Goal: Ask a question

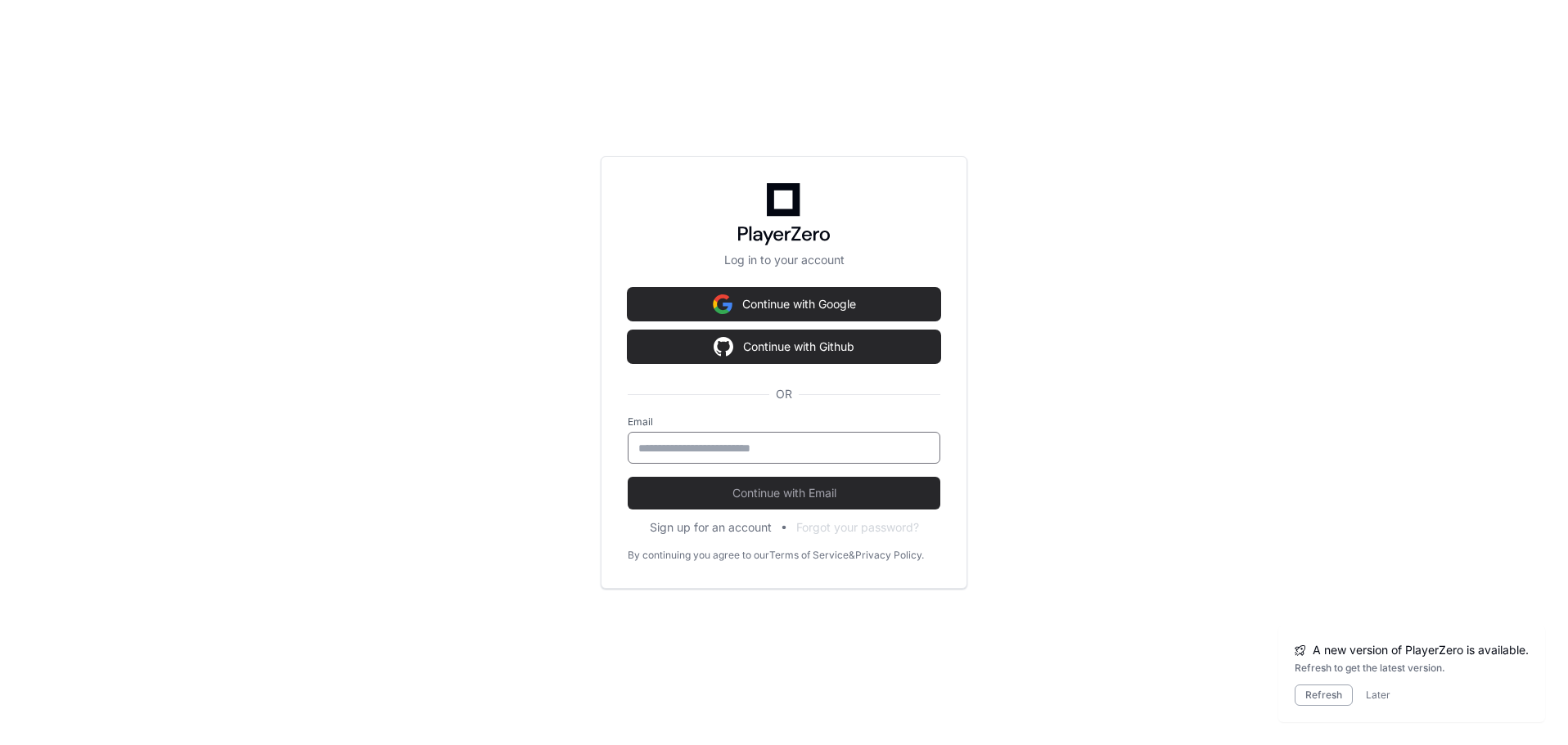
click at [678, 445] on input "email" at bounding box center [784, 448] width 291 height 16
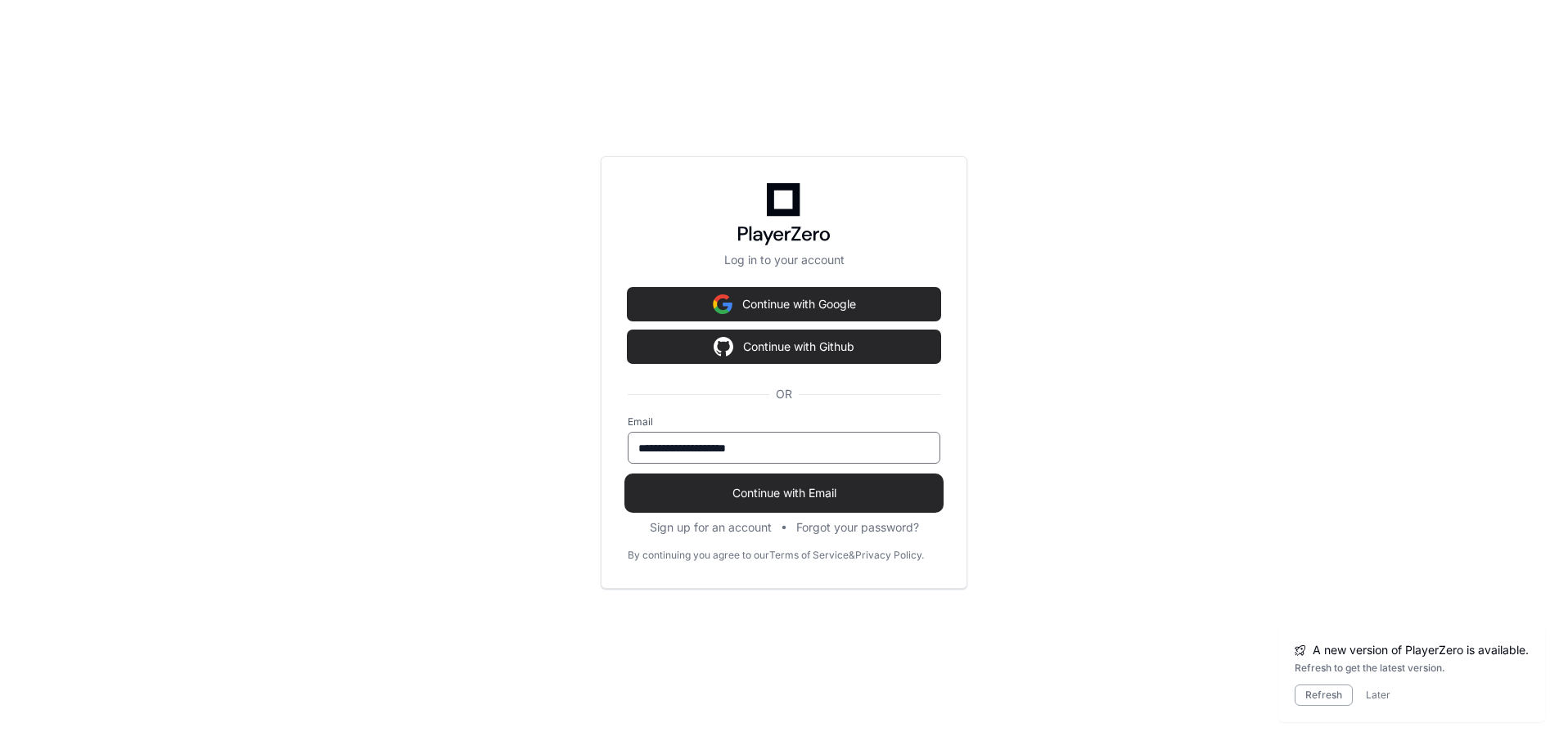
type input "**********"
click at [628, 477] on button "Continue with Email" at bounding box center [784, 493] width 313 height 33
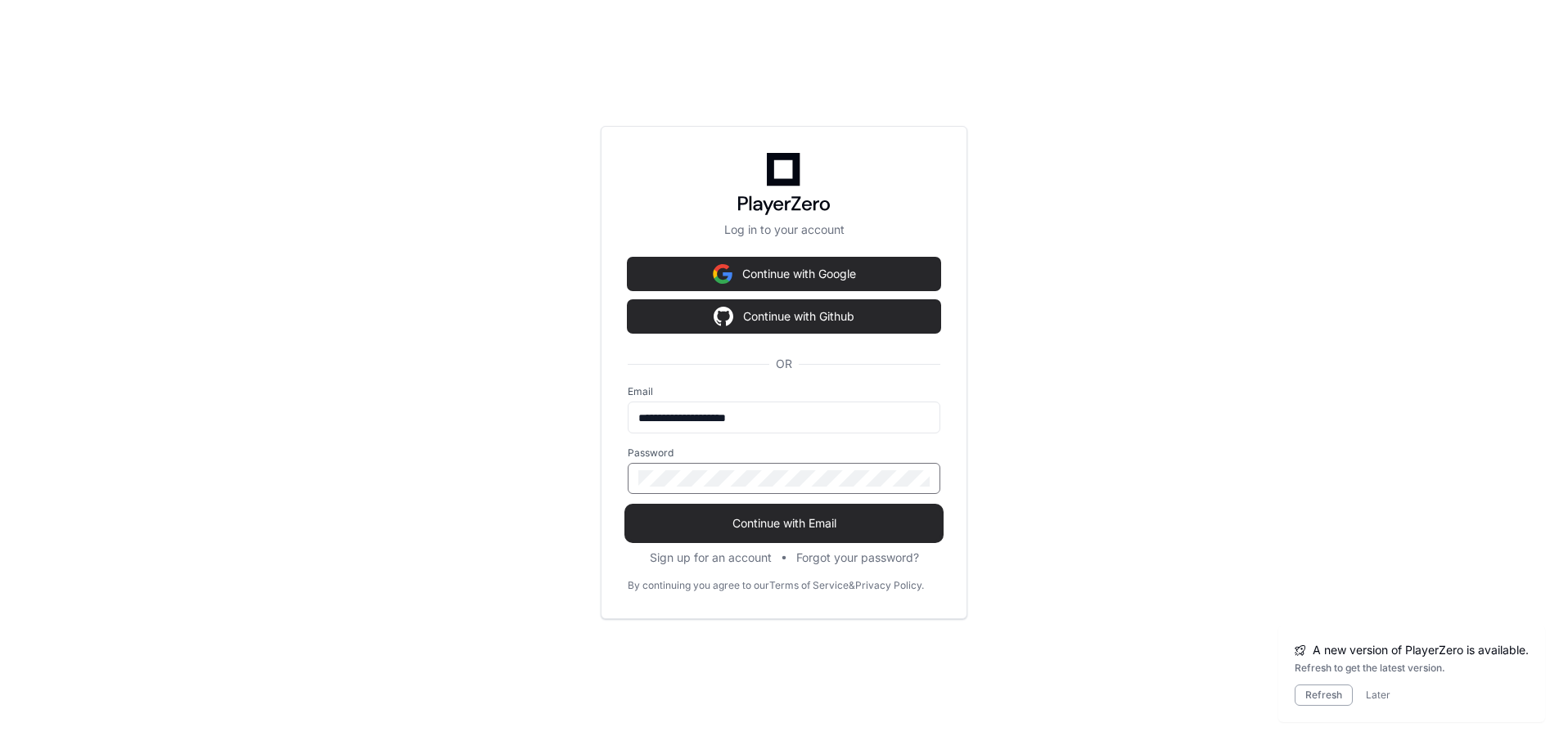
click at [628, 507] on button "Continue with Email" at bounding box center [784, 524] width 313 height 33
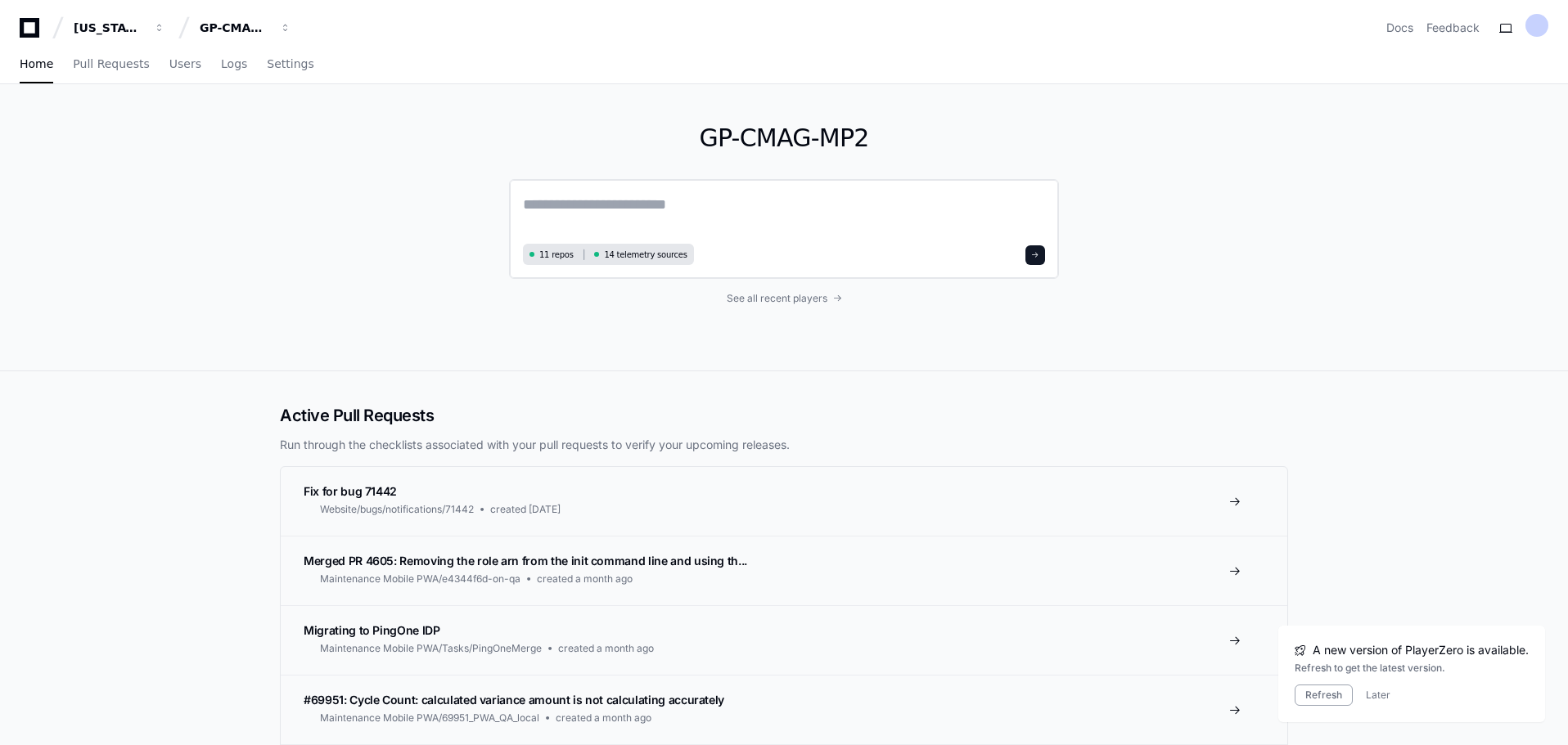
click at [561, 202] on textarea at bounding box center [784, 215] width 522 height 46
click at [679, 208] on textarea "**********" at bounding box center [784, 214] width 522 height 43
paste textarea "**********"
click at [785, 206] on textarea "**********" at bounding box center [784, 214] width 522 height 43
click at [783, 201] on textarea "**********" at bounding box center [784, 214] width 522 height 43
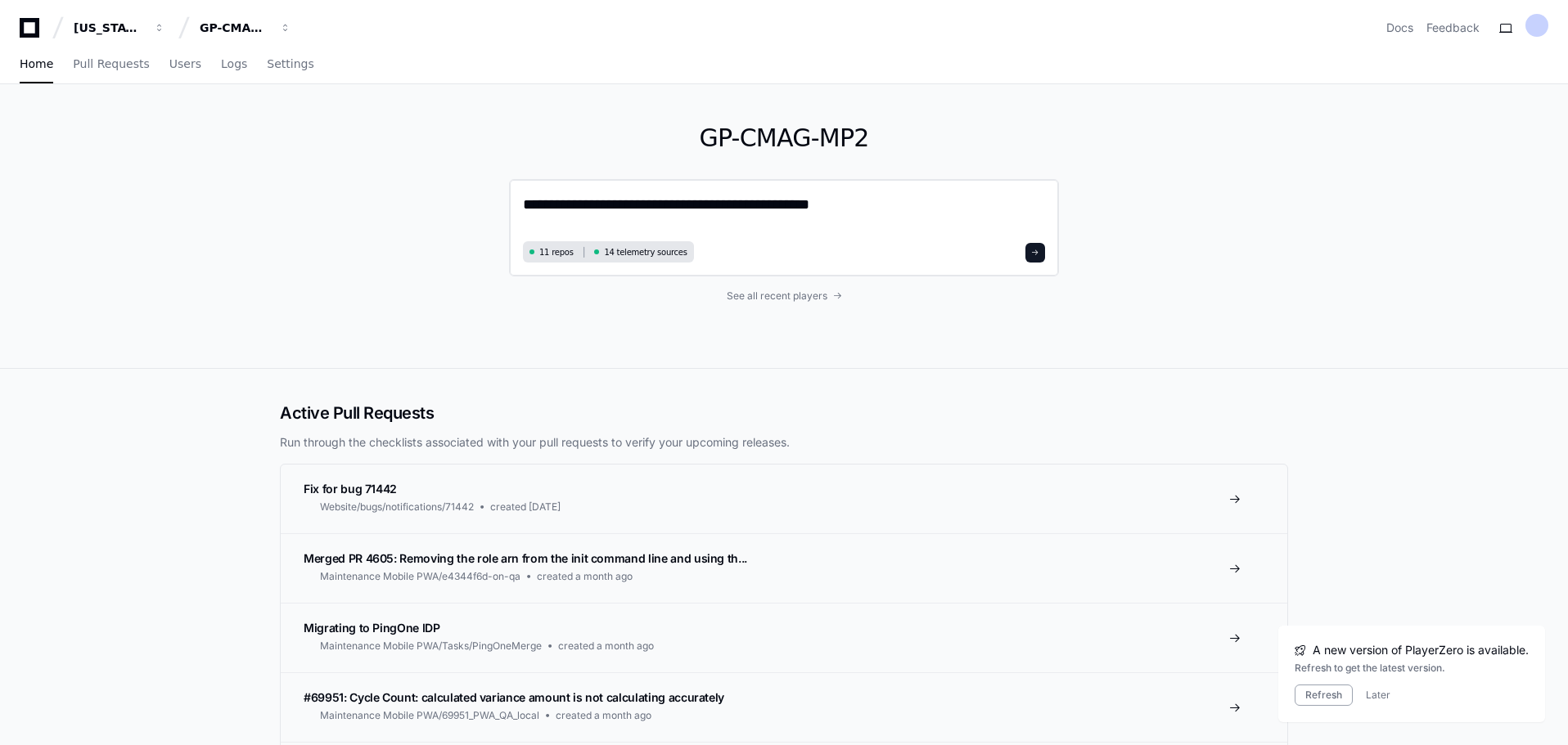
click at [873, 207] on textarea "**********" at bounding box center [784, 214] width 522 height 43
type textarea "**********"
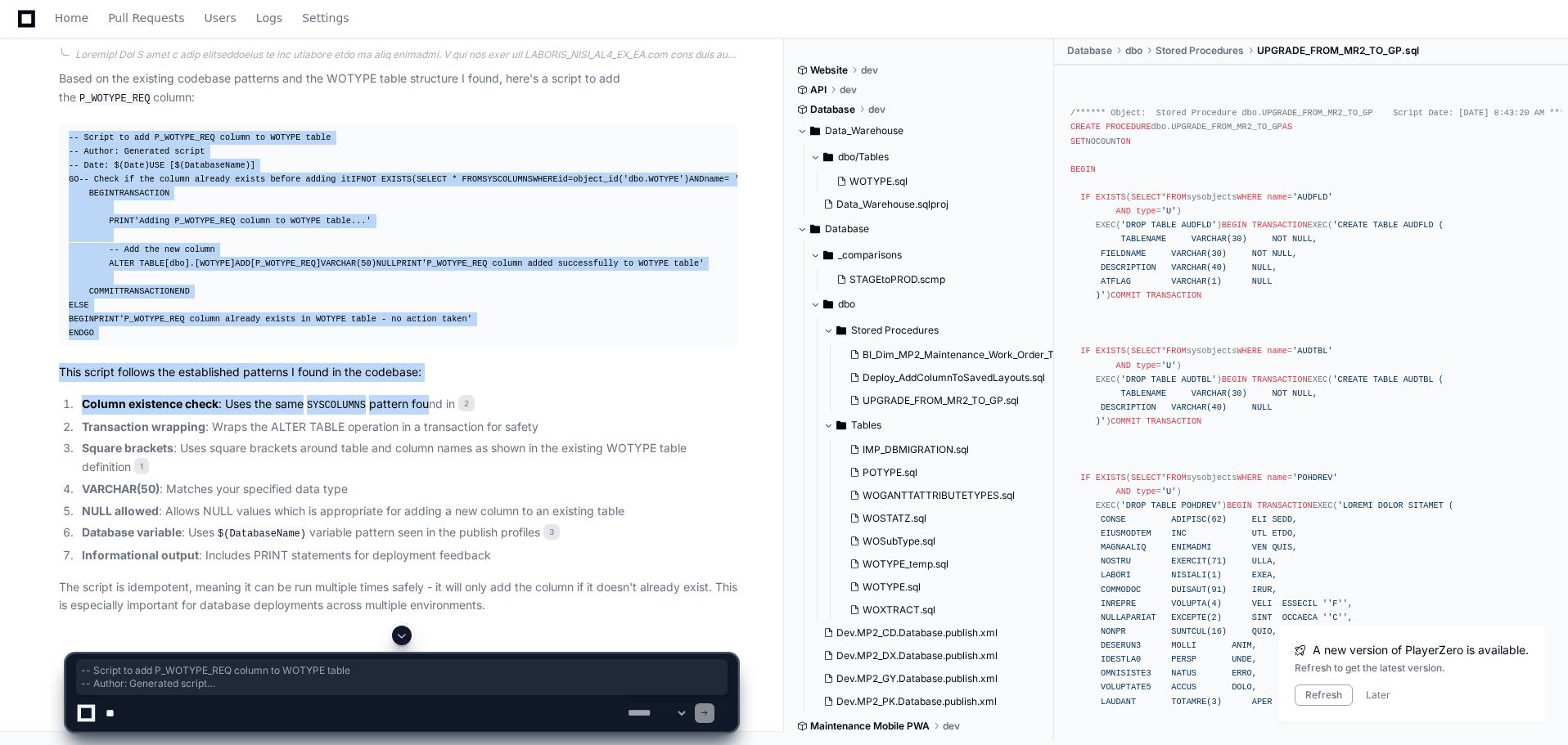
scroll to position [655, 0]
drag, startPoint x: 66, startPoint y: 250, endPoint x: 310, endPoint y: 511, distance: 357.3
click at [310, 347] on pre "-- Script to add P_WOTYPE_REQ column to WOTYPE table -- Author: Generated scrip…" at bounding box center [398, 235] width 678 height 223
copy div "-- Script to add P_WOTYPE_REQ column to WOTYPE table -- Author: Generated scrip…"
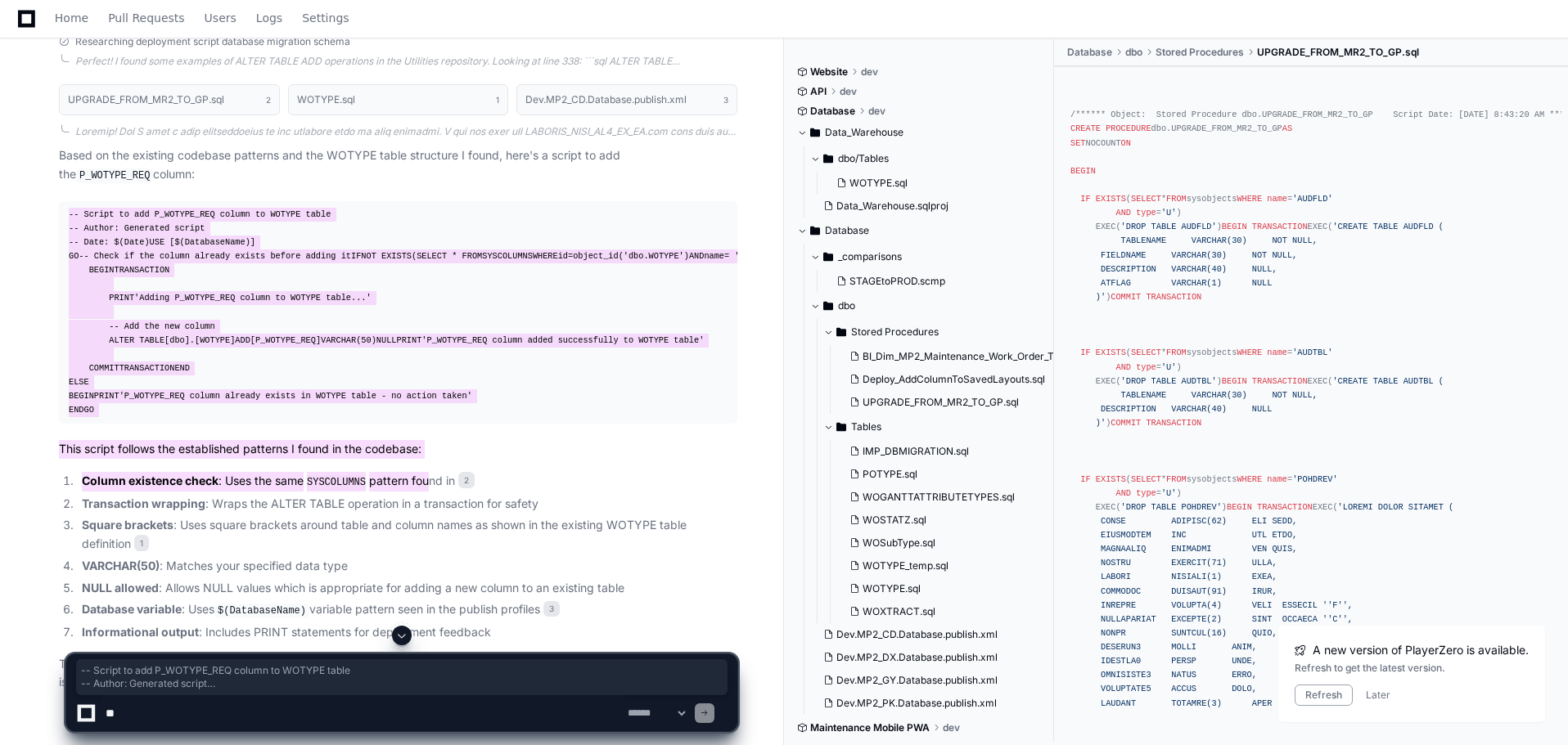
scroll to position [583, 0]
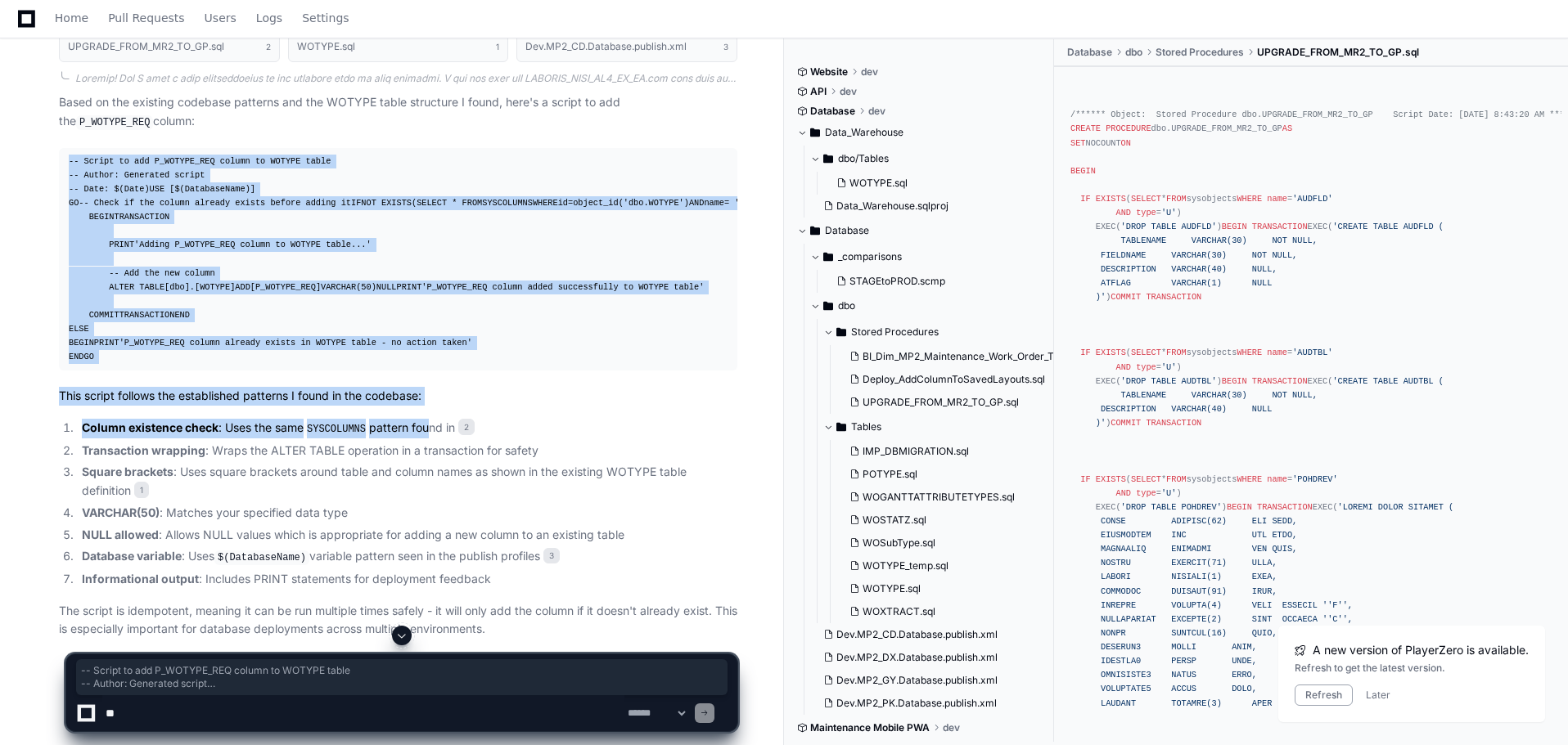
click at [420, 275] on div "-- Script to add P_WOTYPE_REQ column to WOTYPE table -- Author: Generated scrip…" at bounding box center [398, 260] width 658 height 210
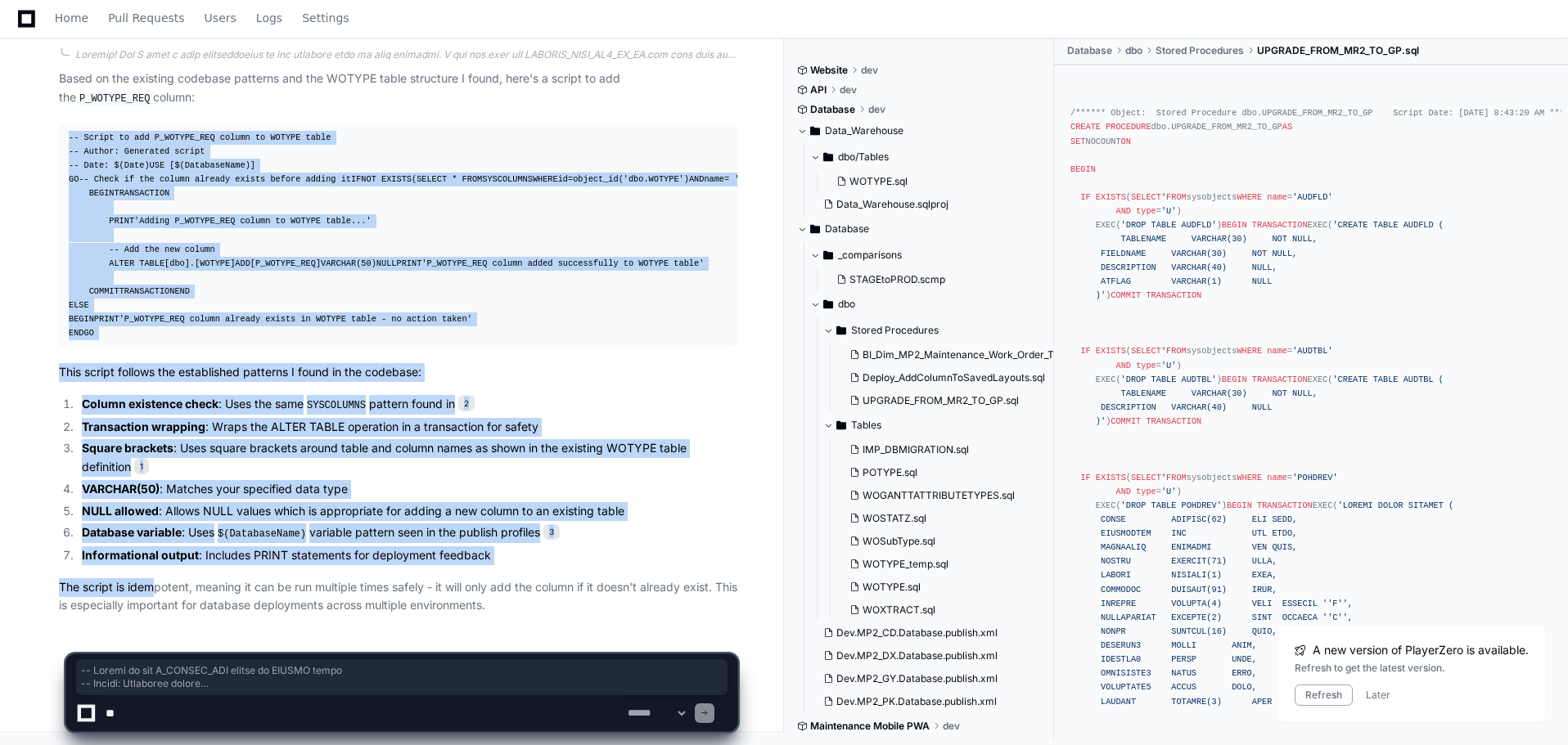
scroll to position [827, 0]
drag, startPoint x: 70, startPoint y: 162, endPoint x: 507, endPoint y: 550, distance: 584.4
click at [507, 550] on article "Based on the existing codebase patterns and the WOTYPE table structure I found,…" at bounding box center [398, 342] width 678 height 545
copy article "-- Script to add P_WOTYPE_REQ column to WOTYPE table -- Author: Generated scrip…"
click at [137, 708] on textarea at bounding box center [363, 713] width 522 height 36
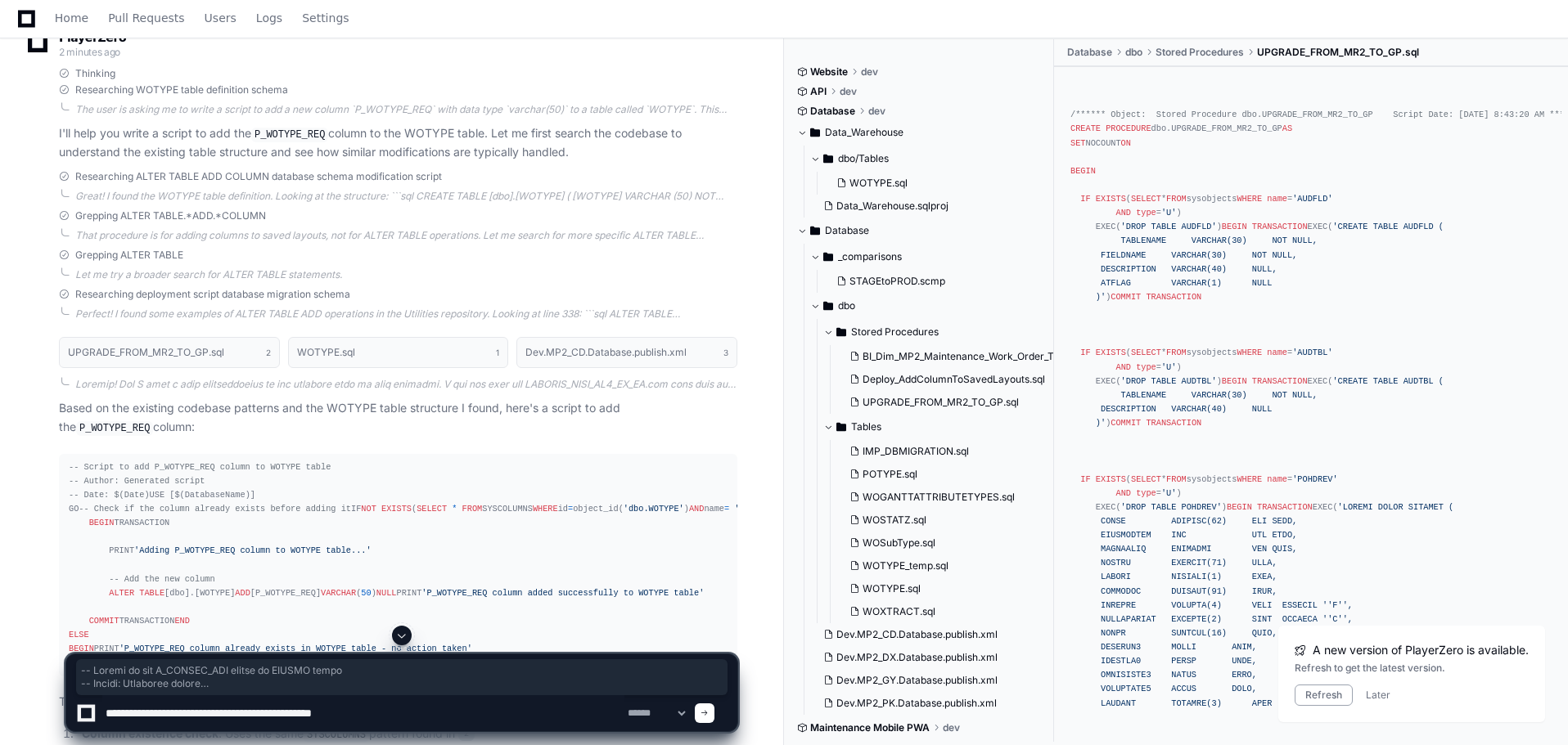
scroll to position [174, 0]
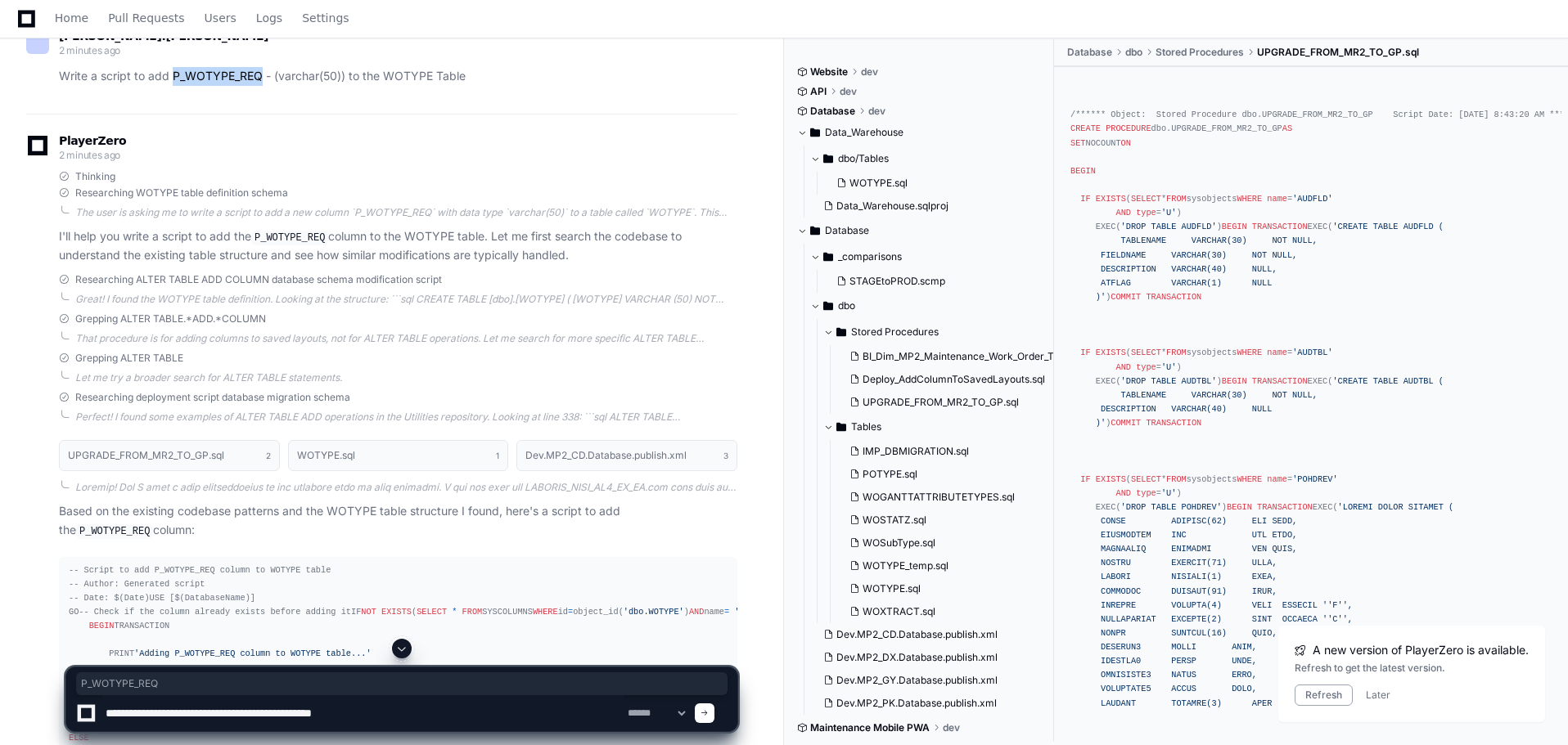
drag, startPoint x: 174, startPoint y: 80, endPoint x: 261, endPoint y: 79, distance: 87.0
click at [261, 79] on p "Write a script to add P_WOTYPE_REQ - (varchar(50)) to the WOTYPE Table" at bounding box center [398, 76] width 678 height 19
copy p "P_WOTYPE_REQ"
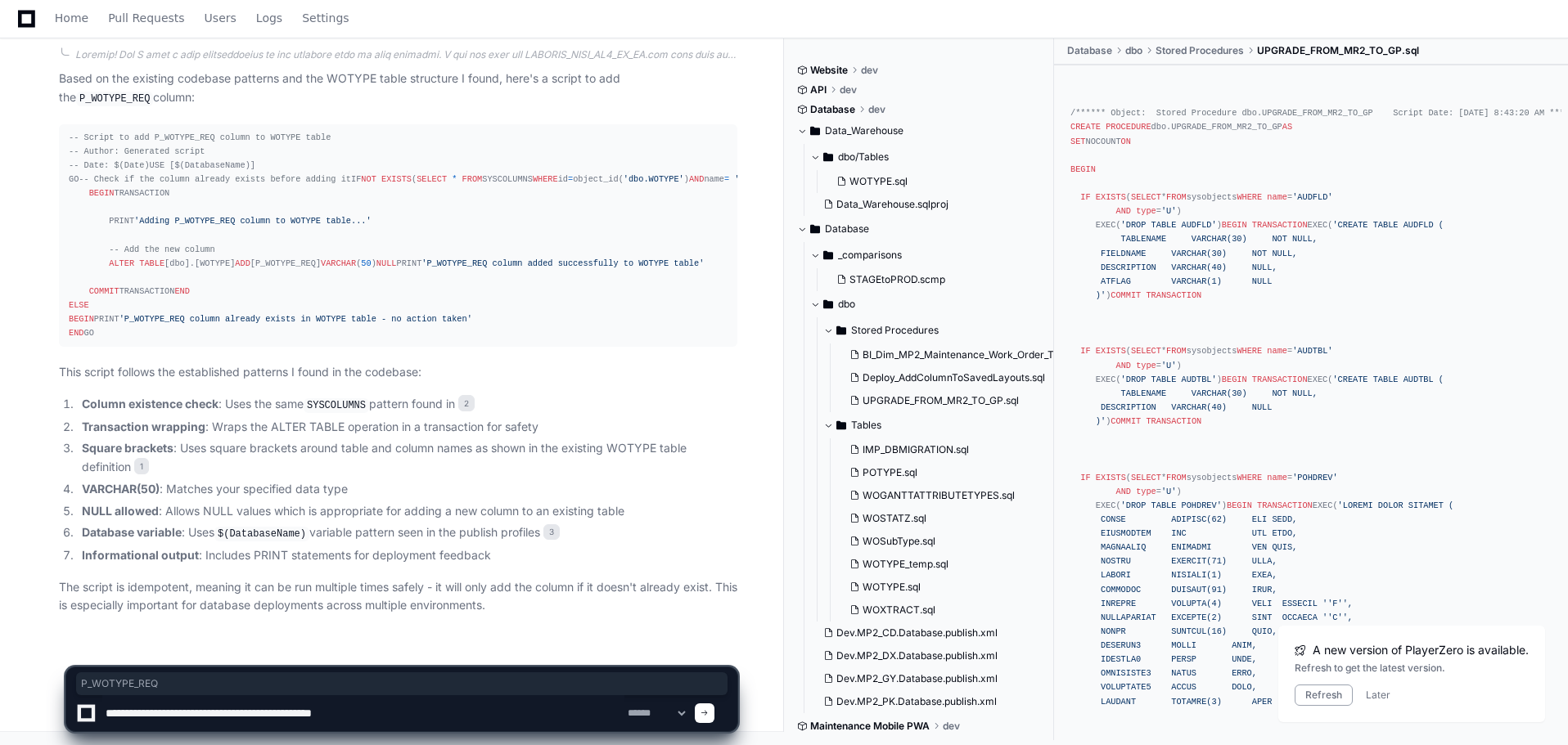
scroll to position [827, 0]
click at [405, 717] on textarea at bounding box center [363, 713] width 522 height 36
paste textarea "**********"
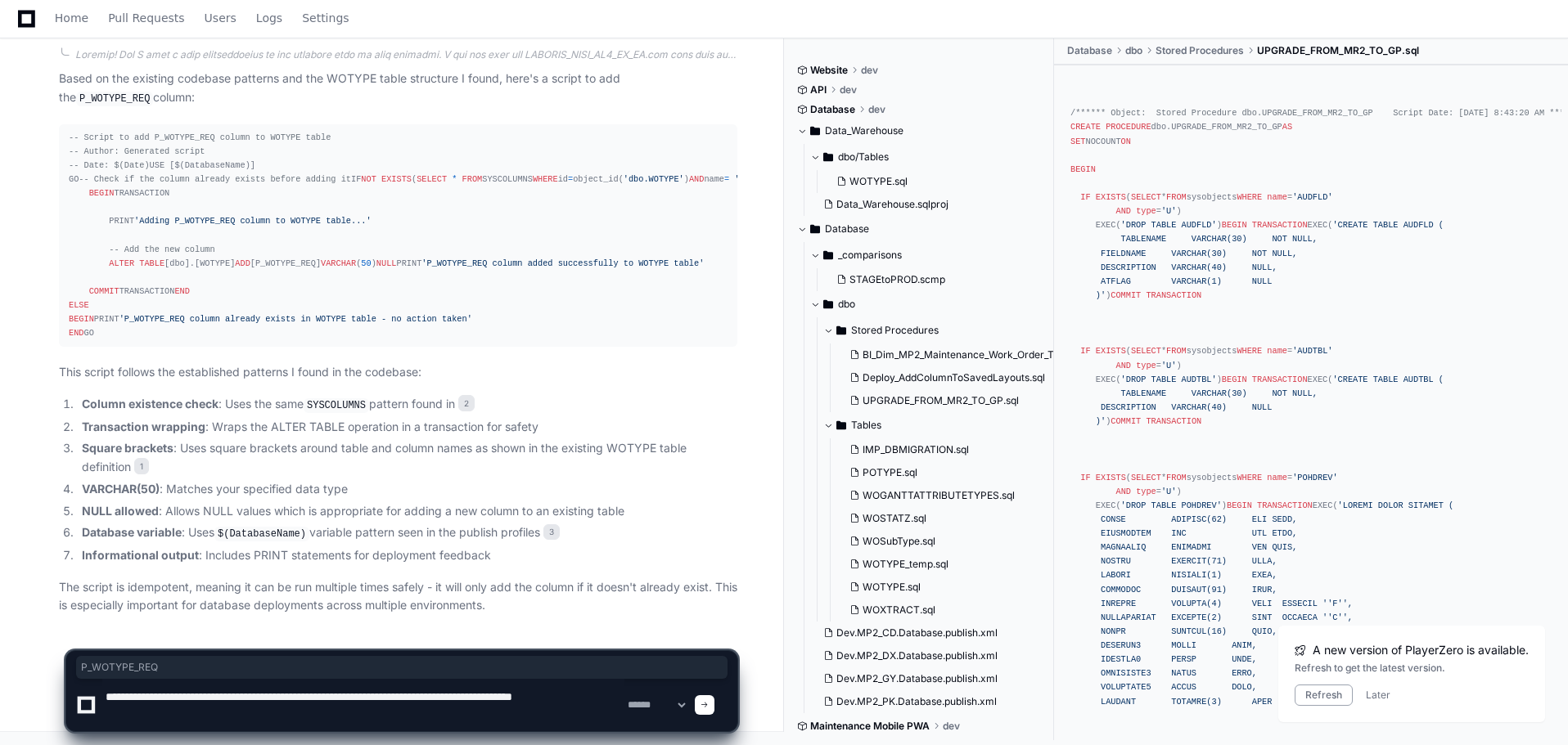
type textarea "**********"
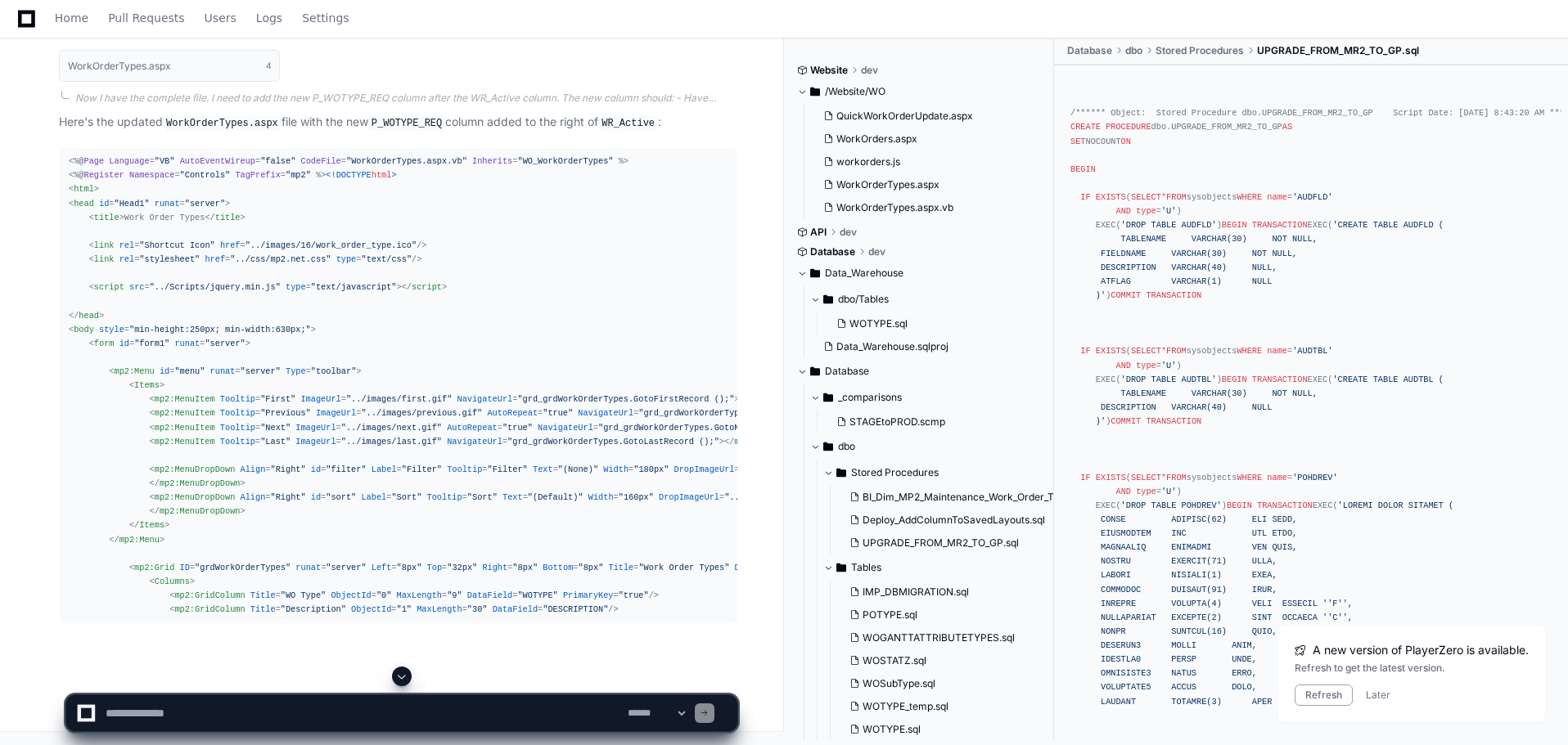
scroll to position [1844, 0]
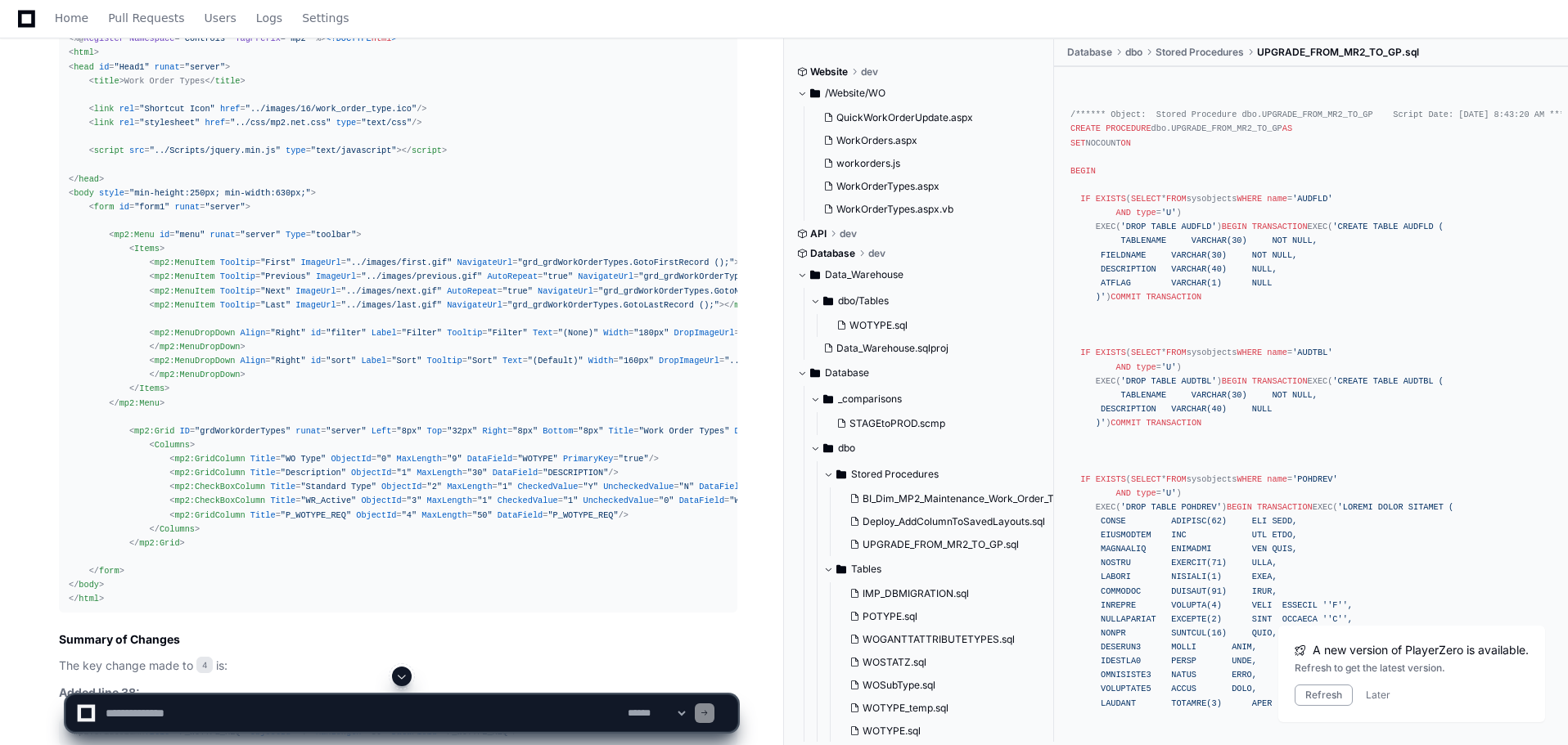
click at [266, 286] on div "<% @ Page Language = "VB" AutoEventWireup = "false" CodeFile = "WorkOrderTypes.…" at bounding box center [398, 312] width 658 height 588
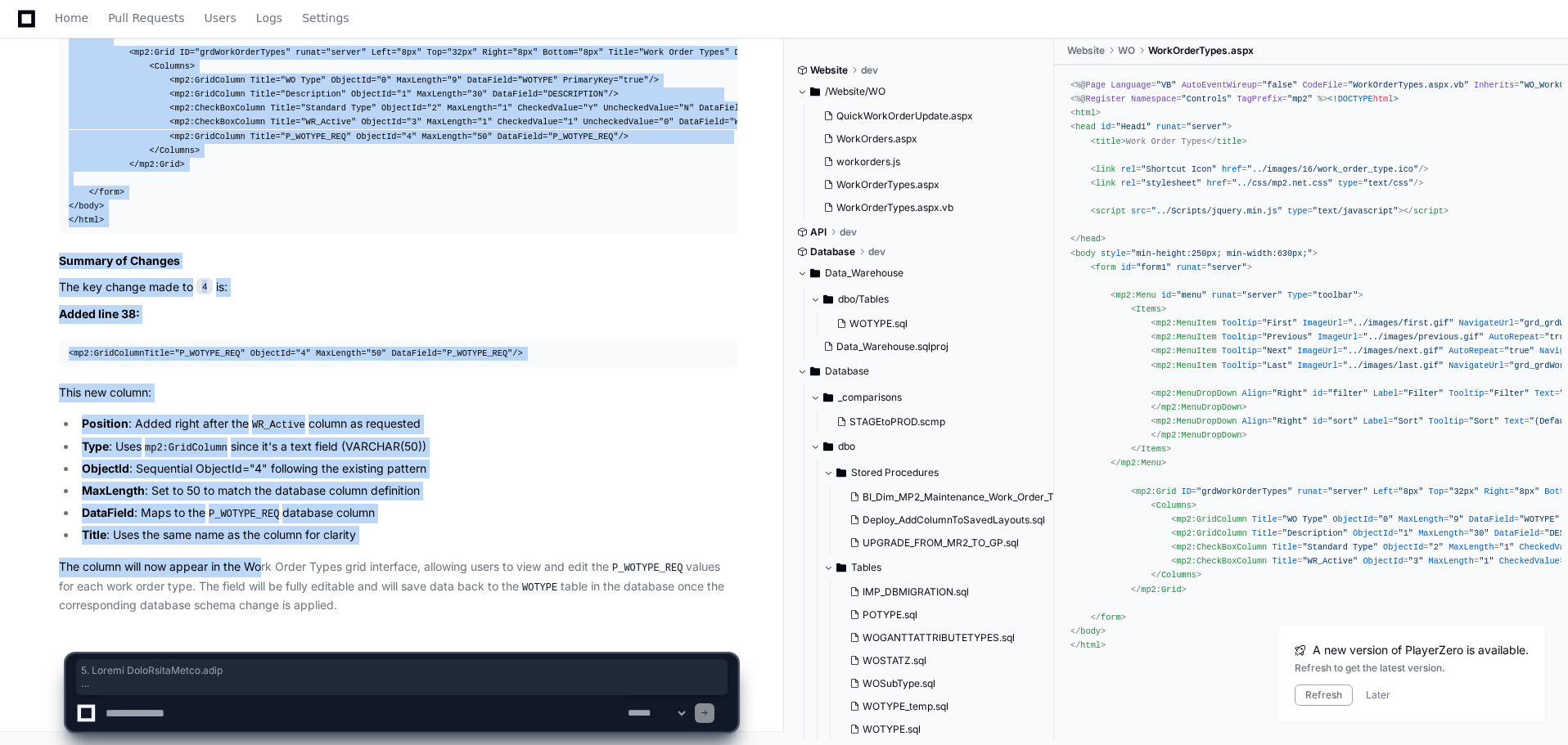
scroll to position [2468, 0]
drag, startPoint x: 59, startPoint y: 221, endPoint x: 407, endPoint y: 541, distance: 472.8
copy div "1. Update WorkOrderTypes.aspx WorkOrderTypes.aspx 4 Now I have the complete fil…"
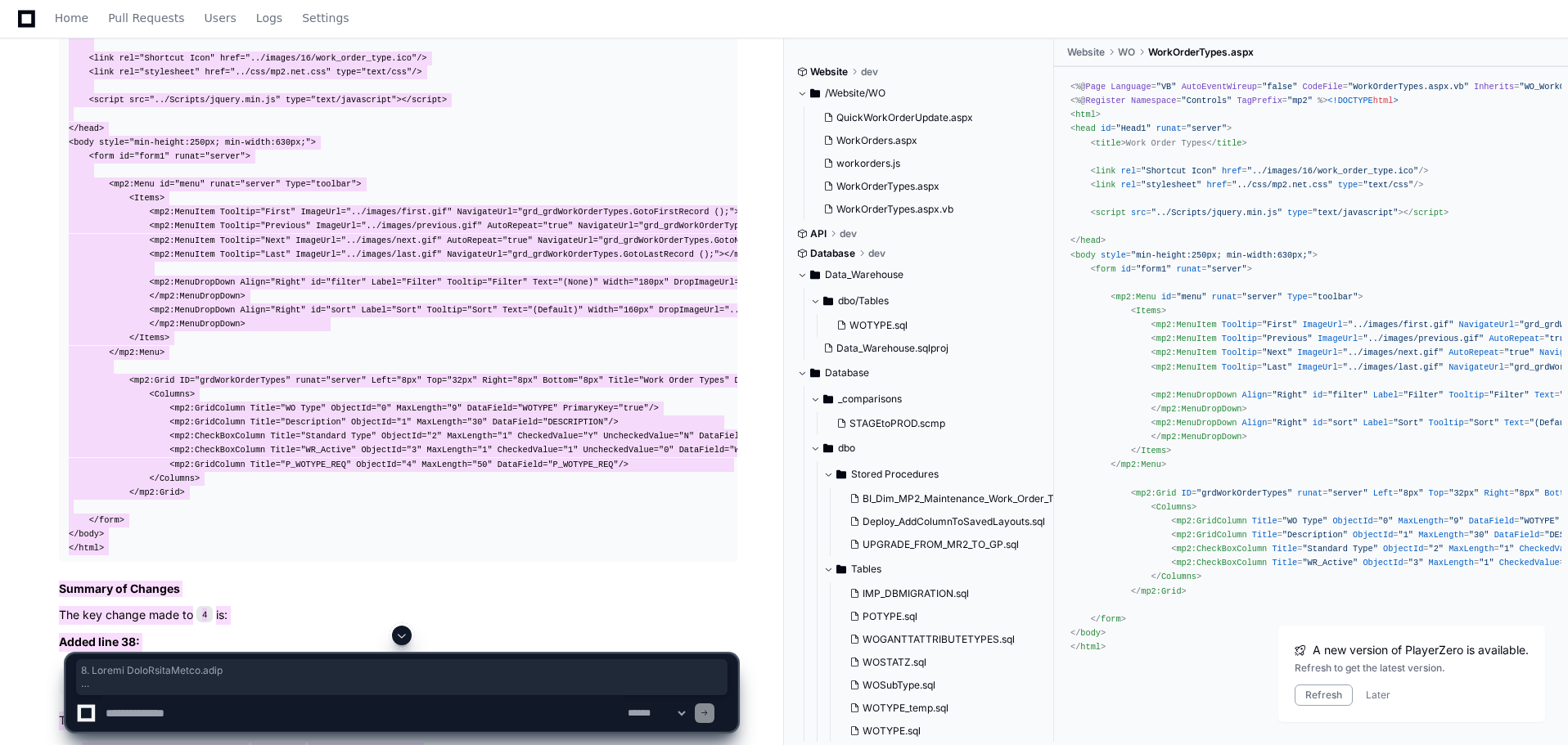
scroll to position [1731, 0]
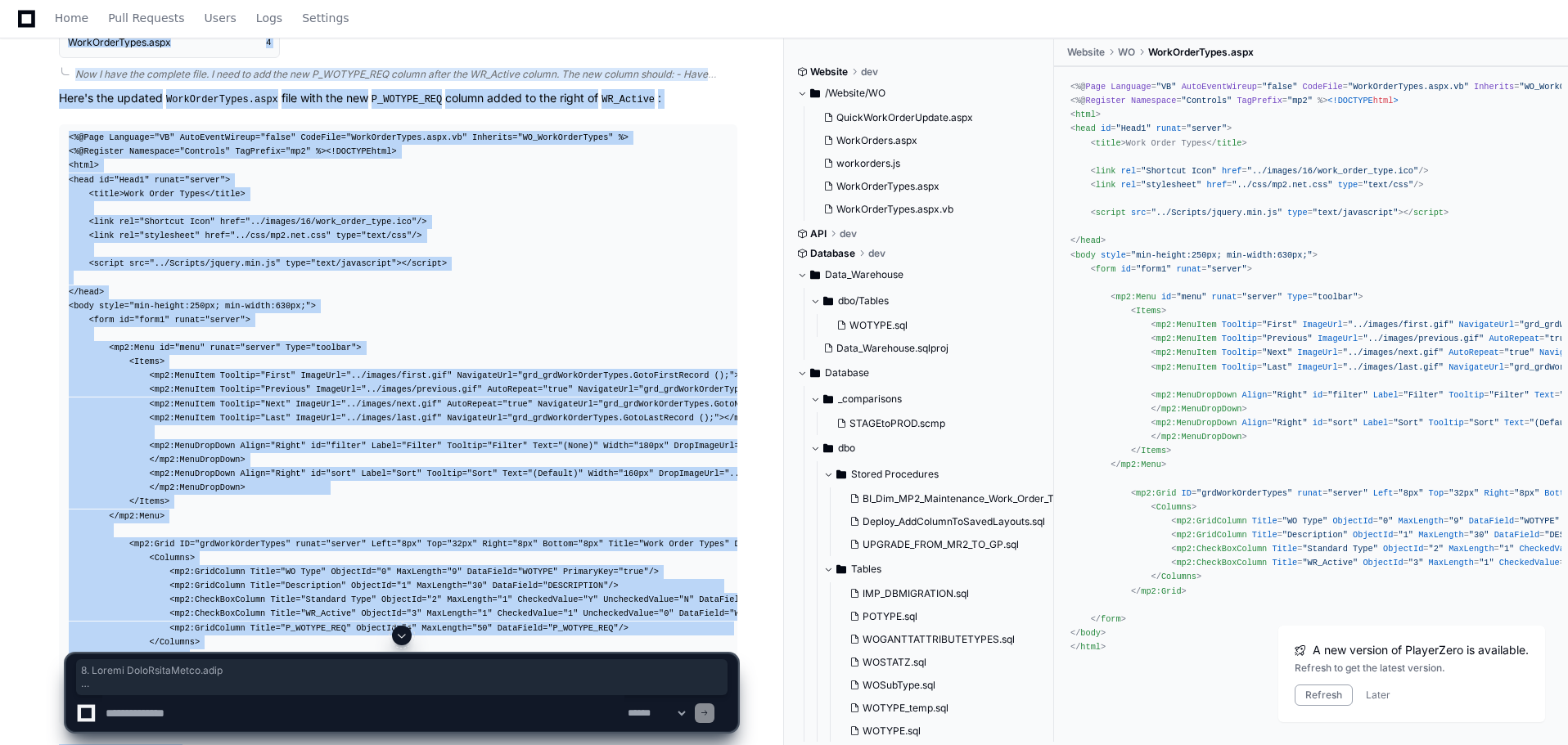
click at [367, 10] on h2 "1. Update WorkOrderTypes.aspx" at bounding box center [398, 1] width 678 height 16
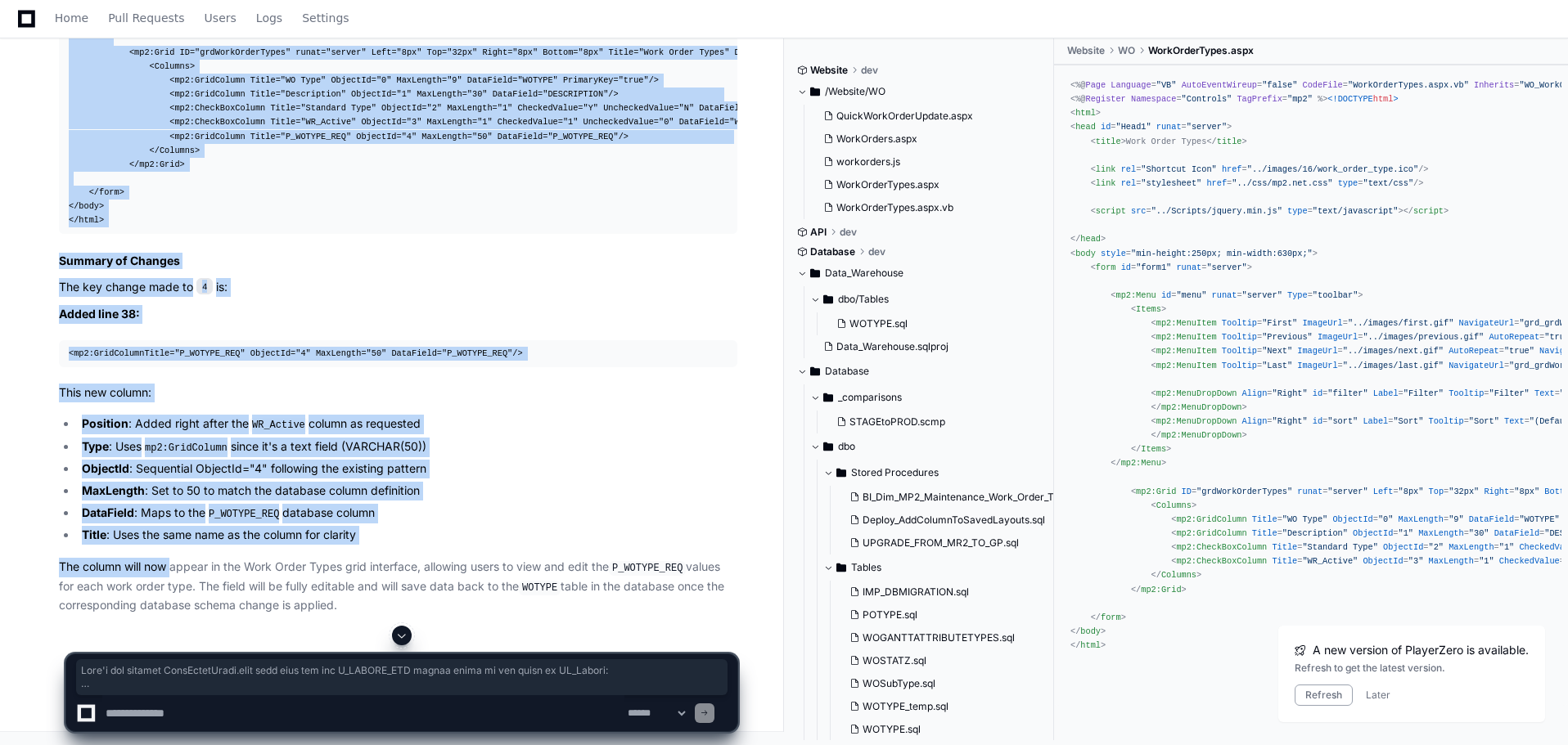
scroll to position [2468, 0]
drag, startPoint x: 54, startPoint y: 316, endPoint x: 374, endPoint y: 539, distance: 390.0
click at [374, 539] on div "WorkOrderTypes.aspx 4 Now I have the complete file. I need to add the new P_WOT…" at bounding box center [381, 69] width 711 height 1090
copy article "Here's the updated WorkOrderTypes.aspx file with the new P_WOTYPE_REQ column ad…"
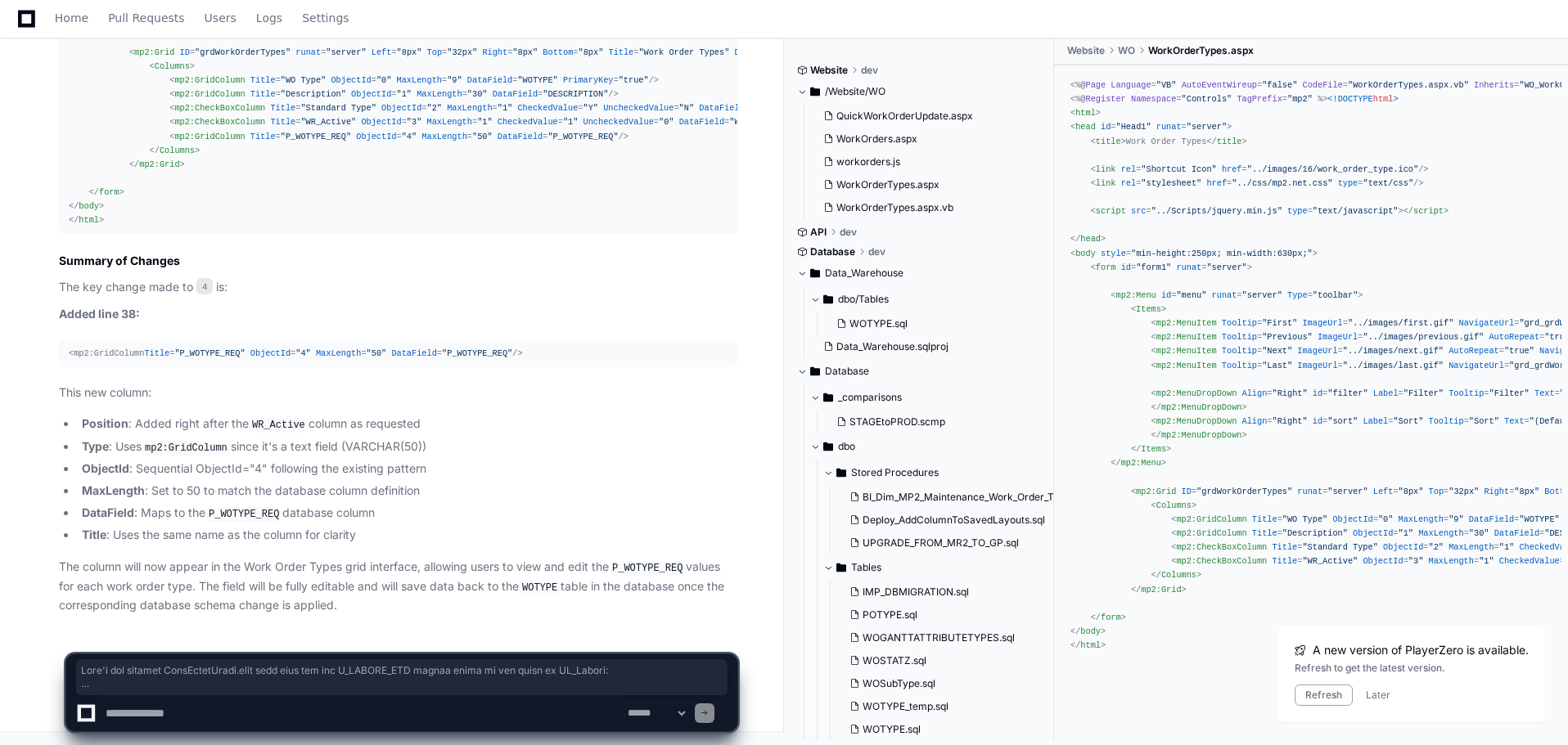
click at [167, 712] on textarea at bounding box center [363, 713] width 522 height 36
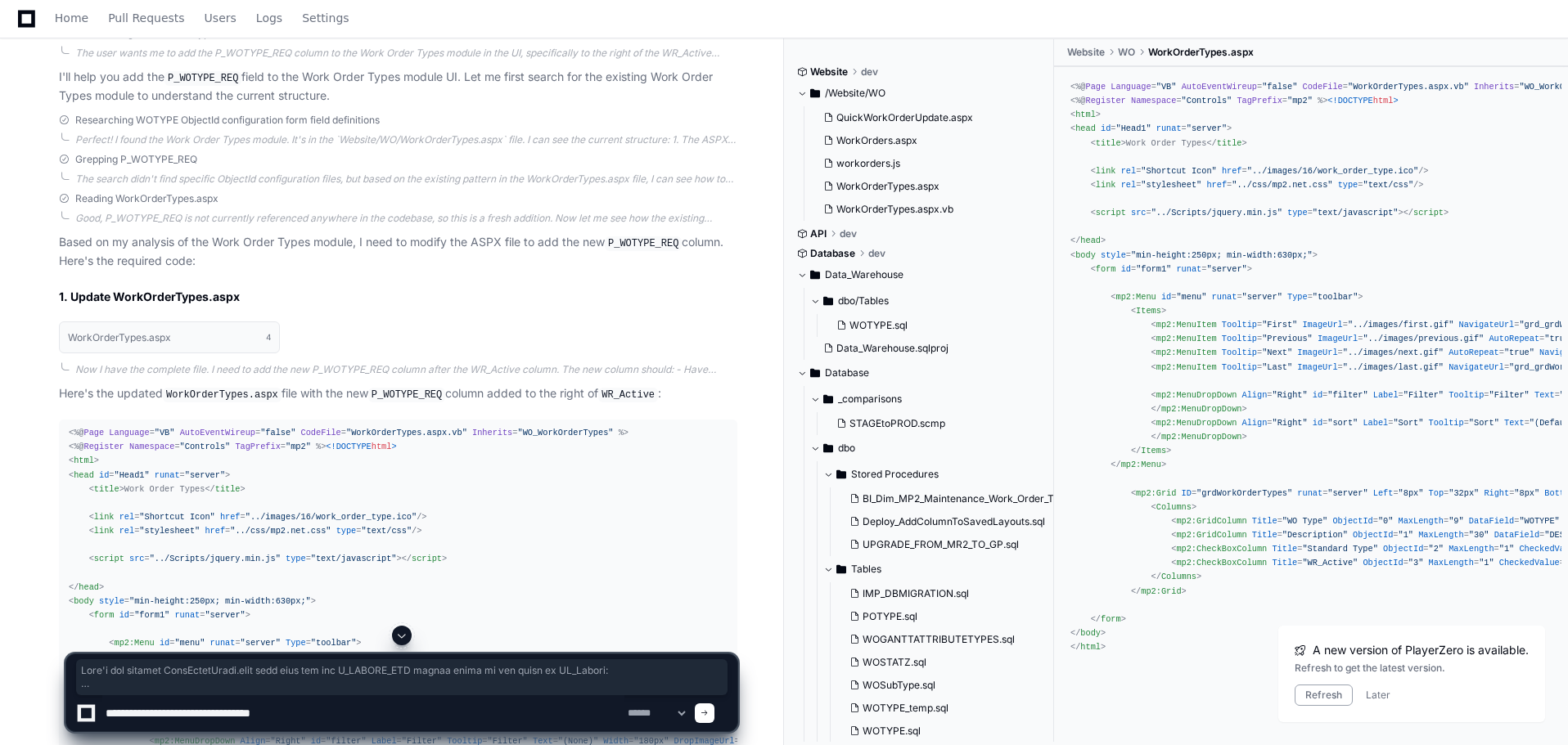
scroll to position [1404, 0]
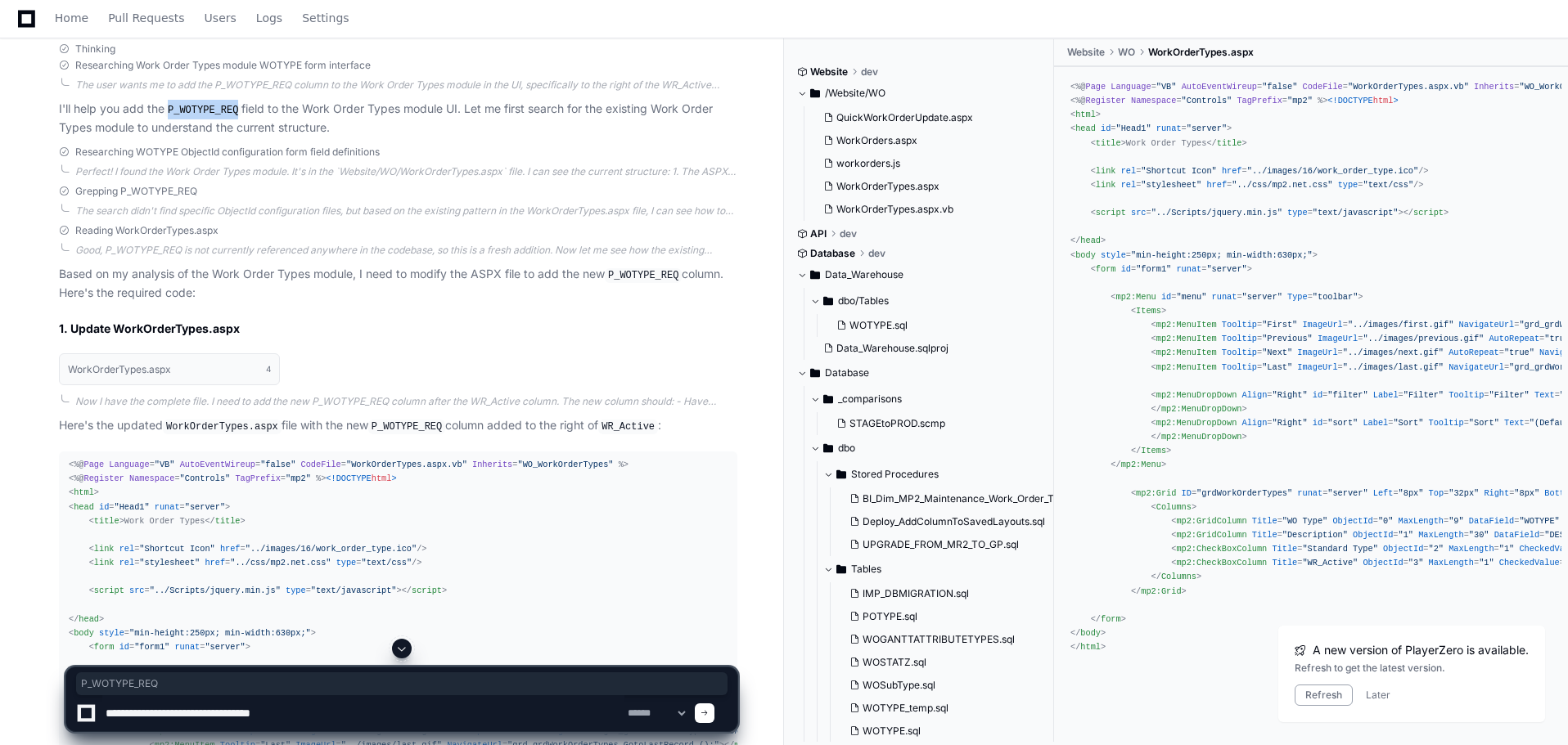
drag, startPoint x: 171, startPoint y: 333, endPoint x: 236, endPoint y: 331, distance: 65.0
click at [236, 118] on code "P_WOTYPE_REQ" at bounding box center [202, 110] width 77 height 15
copy code "P_WOTYPE_REQ"
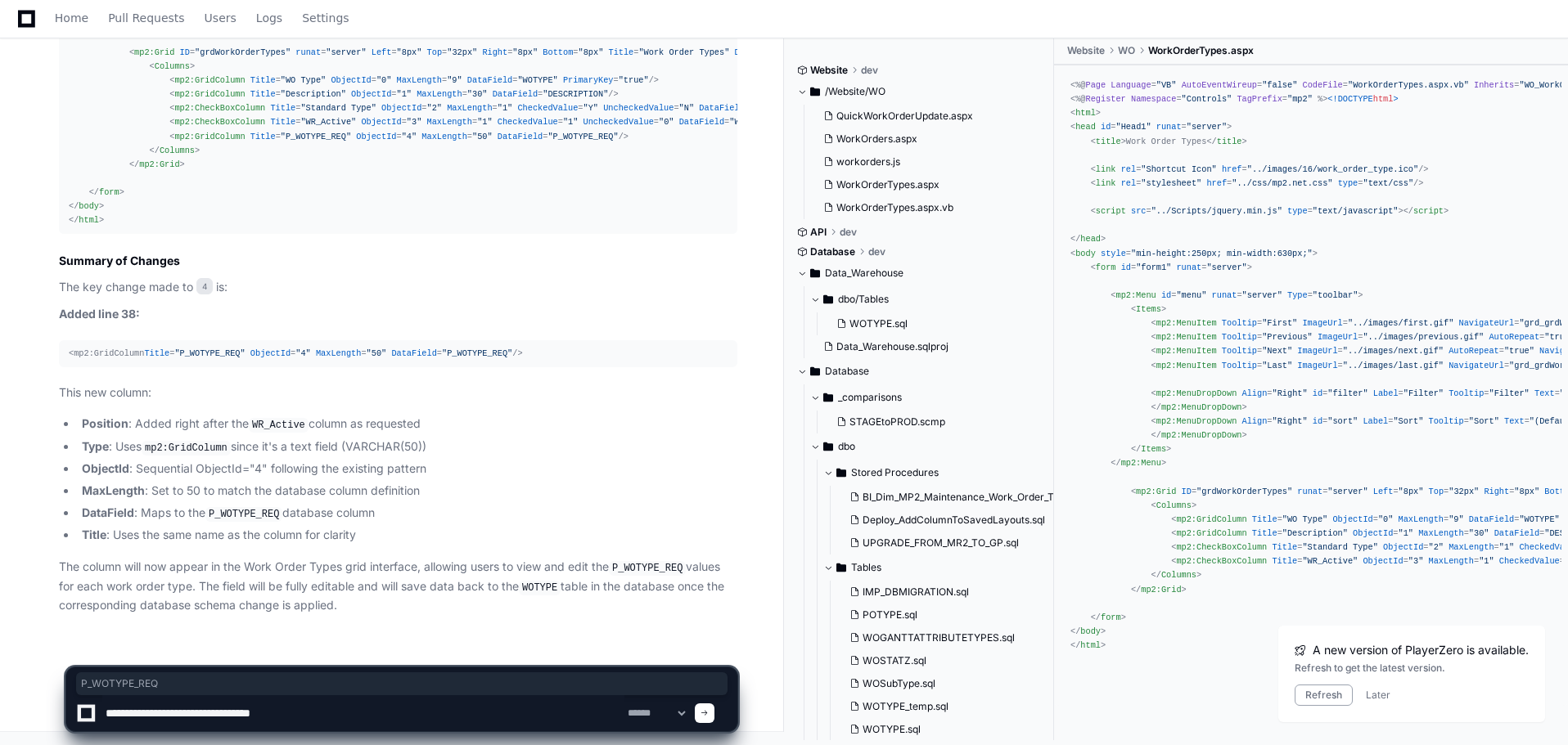
scroll to position [2468, 0]
click at [319, 709] on textarea at bounding box center [363, 713] width 522 height 36
paste textarea "**********"
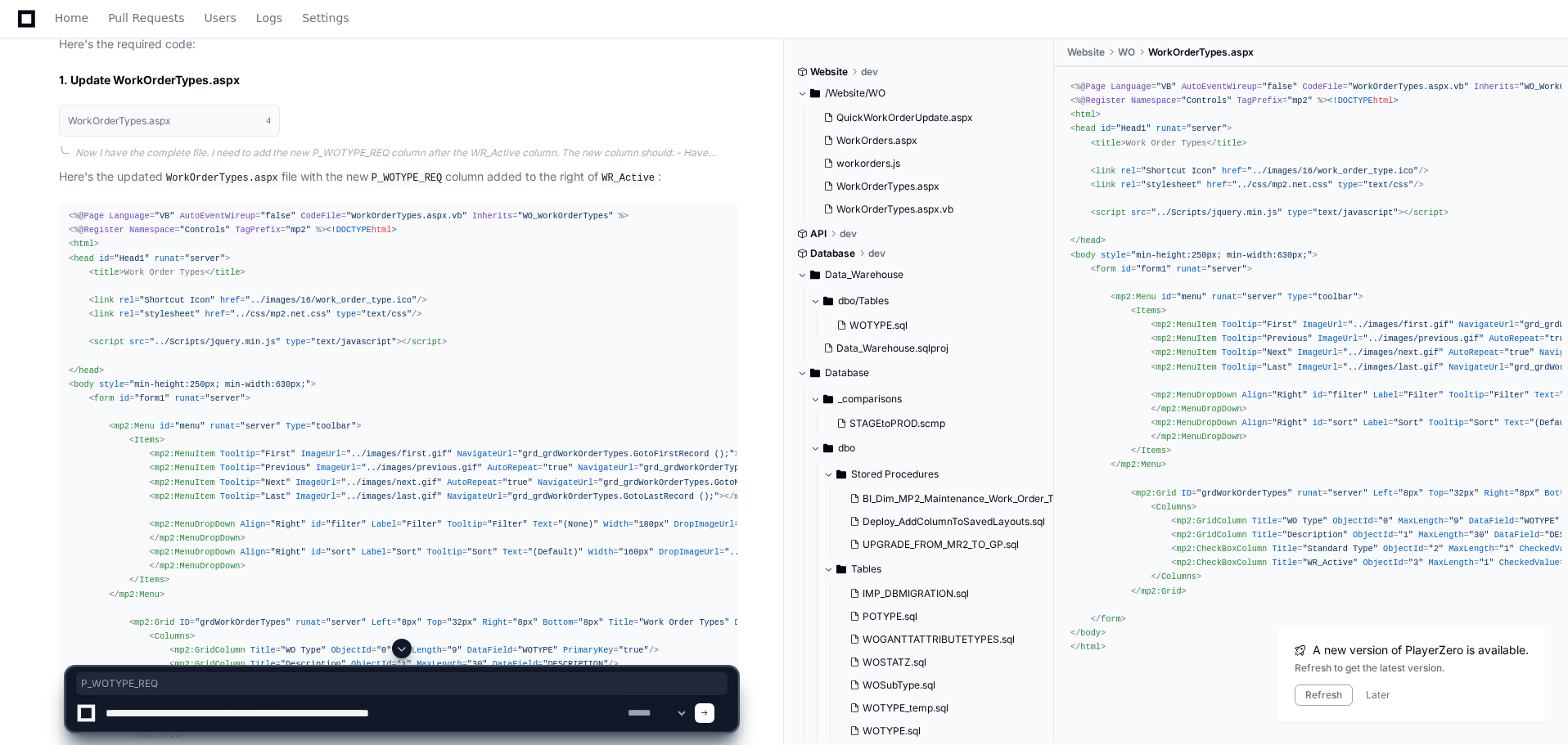
scroll to position [1568, 0]
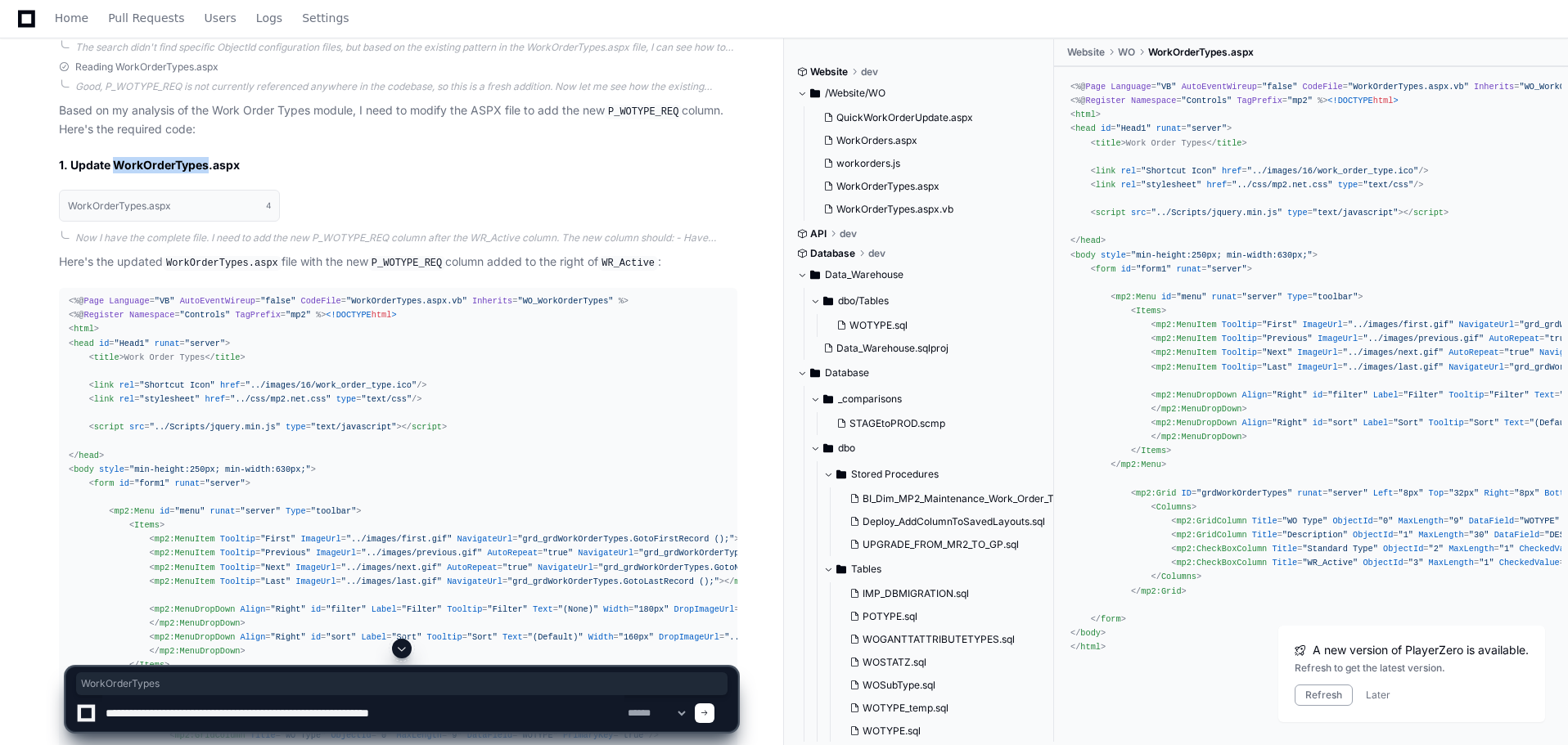
drag, startPoint x: 118, startPoint y: 386, endPoint x: 208, endPoint y: 387, distance: 90.0
click at [208, 174] on h2 "1. Update WorkOrderTypes.aspx" at bounding box center [398, 165] width 678 height 16
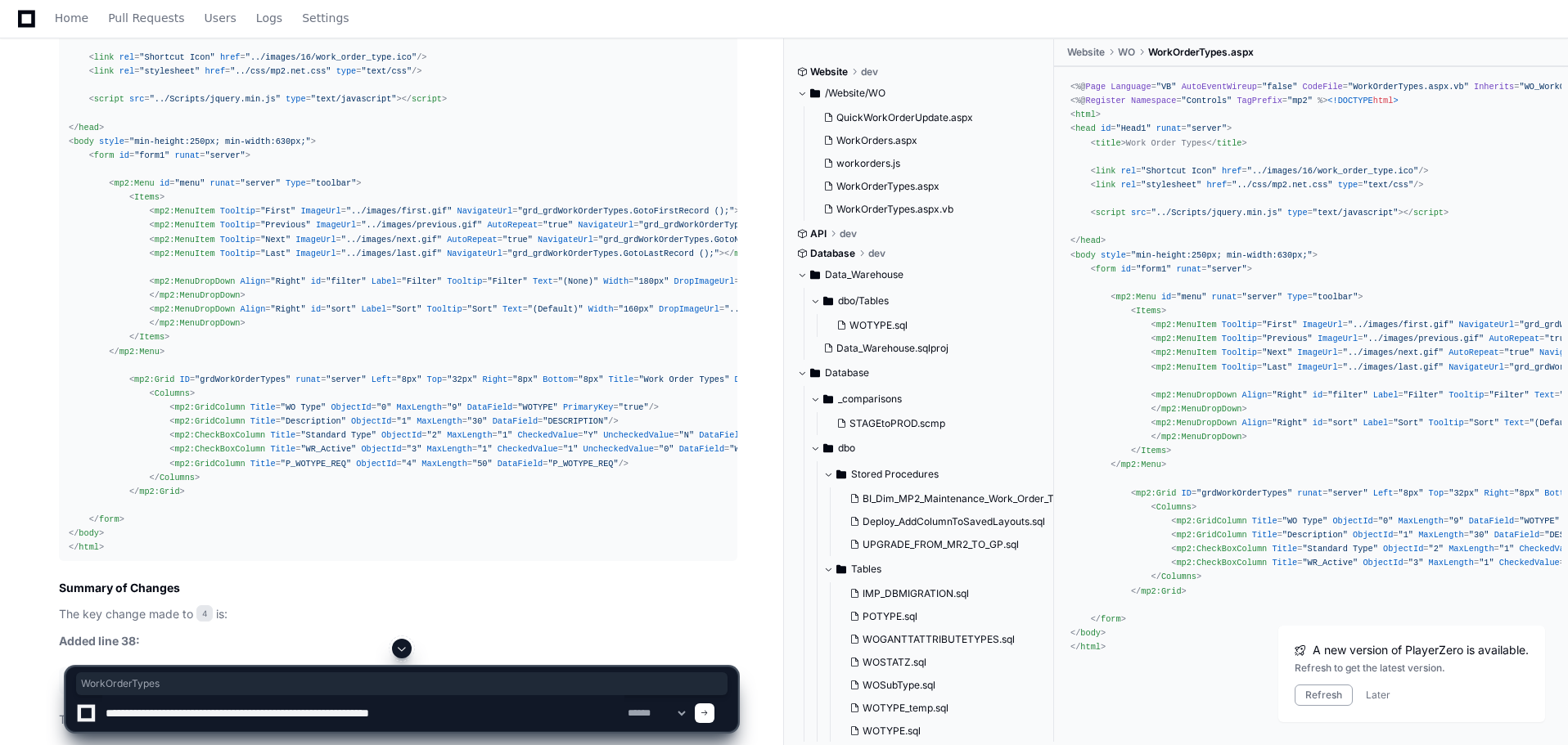
scroll to position [2059, 0]
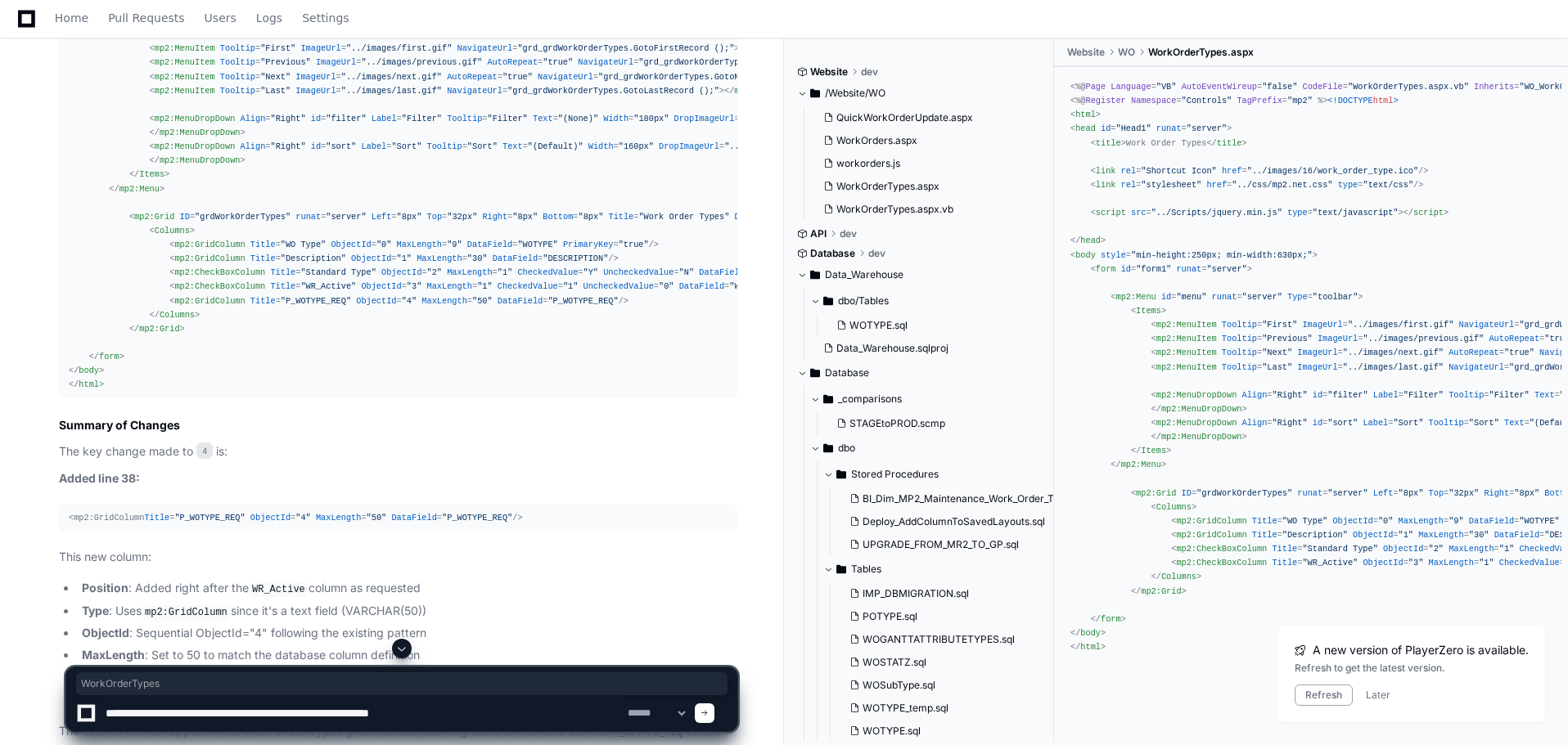
click at [468, 709] on textarea at bounding box center [363, 713] width 522 height 36
type textarea "**********"
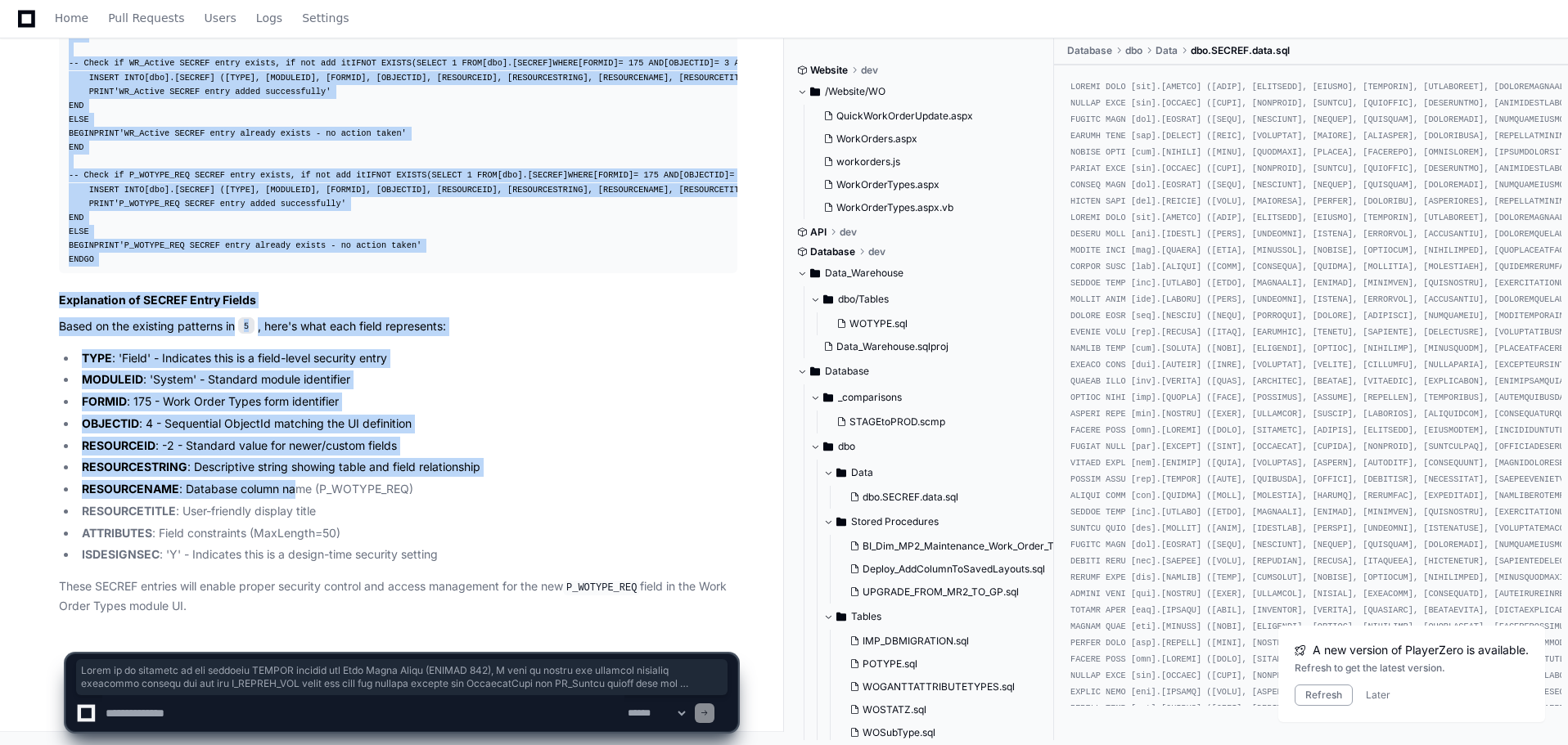
scroll to position [4497, 0]
drag, startPoint x: 61, startPoint y: 221, endPoint x: 219, endPoint y: 617, distance: 426.4
copy article "Based on my analysis of the existing SECREF entries for Work Order Types (FORMI…"
click at [106, 713] on textarea at bounding box center [363, 713] width 522 height 36
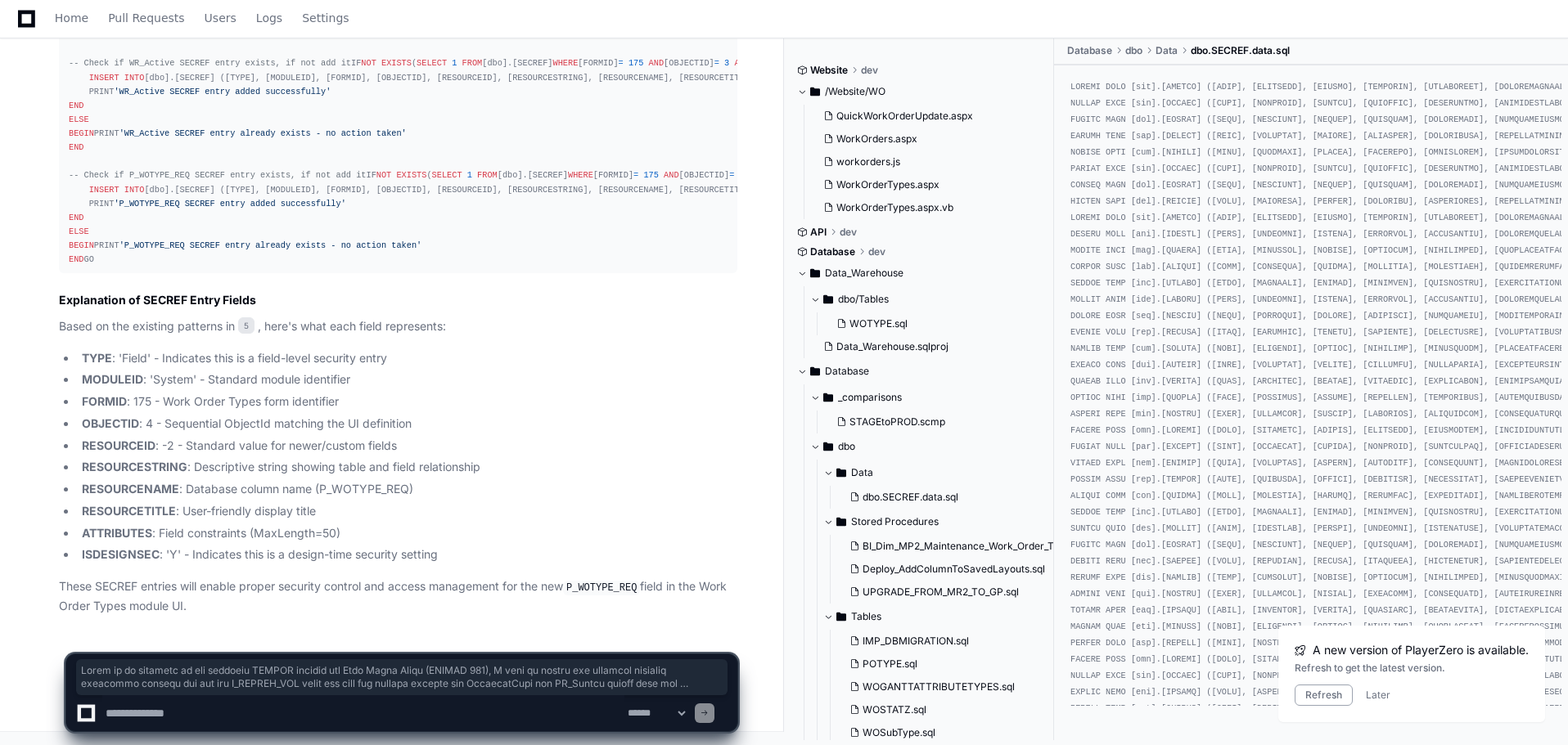
click at [108, 713] on textarea at bounding box center [363, 713] width 522 height 36
click at [181, 721] on textarea at bounding box center [363, 713] width 522 height 36
type textarea "**********"
